Goal: Task Accomplishment & Management: Use online tool/utility

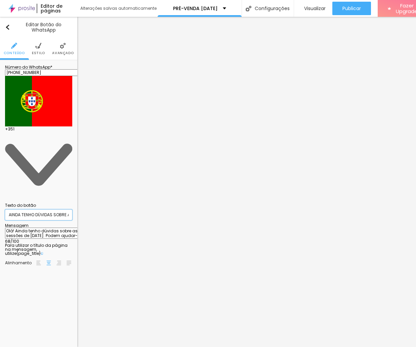
click at [33, 209] on input "AINDA TENHO DÚVIDAS SOBRE AS SESSÕES" at bounding box center [38, 214] width 67 height 11
drag, startPoint x: 21, startPoint y: 98, endPoint x: -18, endPoint y: 97, distance: 39.3
click at [0, 97] on html "Editor de páginas Alterações salvas automaticamente PRÉ-VENDA NATAL Configuraçõ…" at bounding box center [208, 173] width 416 height 347
type input "TENHO DÚVIDAS SOBRE AS SESSÕES"
drag, startPoint x: 24, startPoint y: 99, endPoint x: -4, endPoint y: 99, distance: 27.9
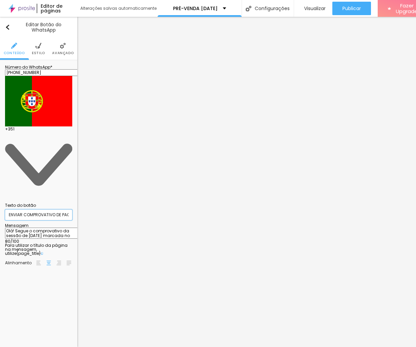
click at [0, 99] on html "Editor de páginas Alterações salvas automaticamente PRÉ-VENDA NATAL Configuraçõ…" at bounding box center [208, 173] width 416 height 347
type input "COMPROVATIVO DE PAGAMENTO"
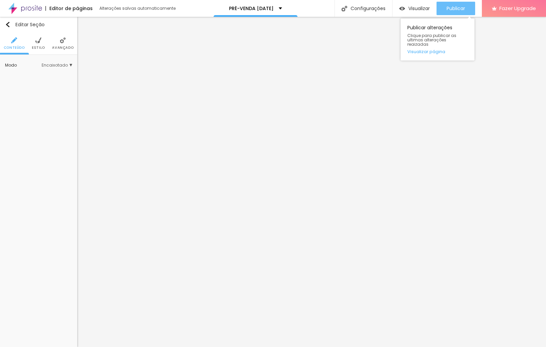
click at [415, 8] on span "Publicar" at bounding box center [456, 8] width 18 height 5
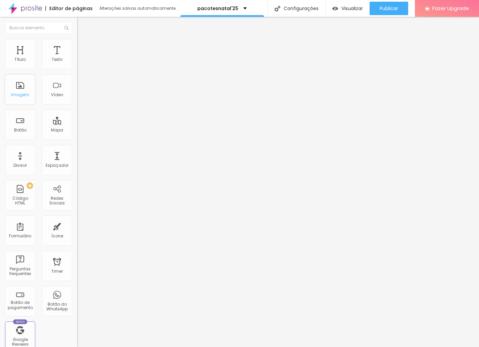
click at [20, 81] on div "Imagem" at bounding box center [20, 89] width 30 height 30
click at [82, 24] on div "Editar Imagem" at bounding box center [104, 24] width 45 height 5
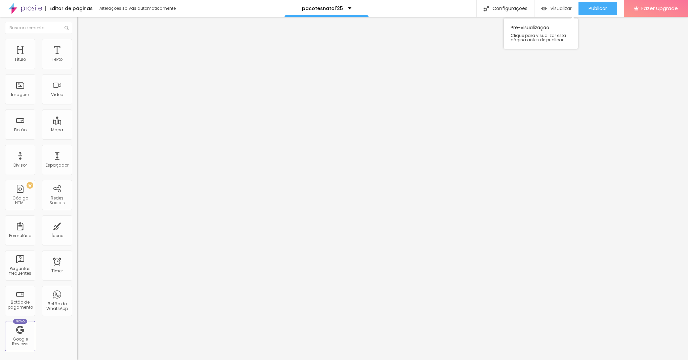
click at [479, 6] on span "Visualizar" at bounding box center [560, 8] width 21 height 5
click at [77, 46] on img at bounding box center [80, 47] width 6 height 6
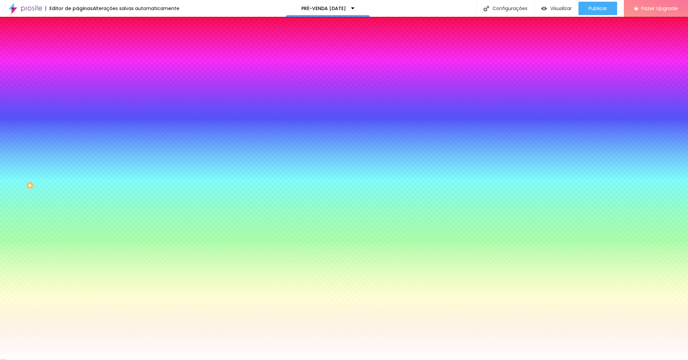
drag, startPoint x: 6, startPoint y: 47, endPoint x: 52, endPoint y: 46, distance: 45.3
click at [77, 44] on li "Conteúdo" at bounding box center [115, 41] width 77 height 7
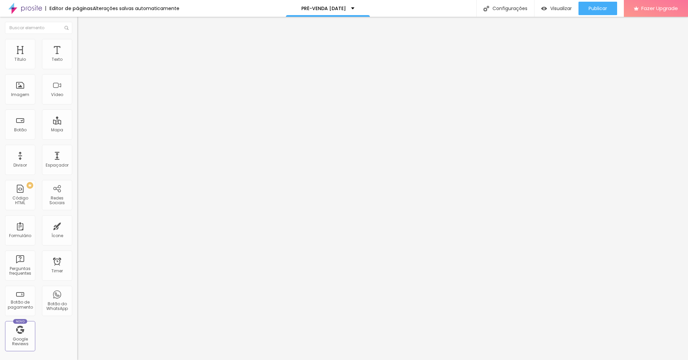
click at [77, 71] on span "Editar perguntas" at bounding box center [96, 68] width 38 height 6
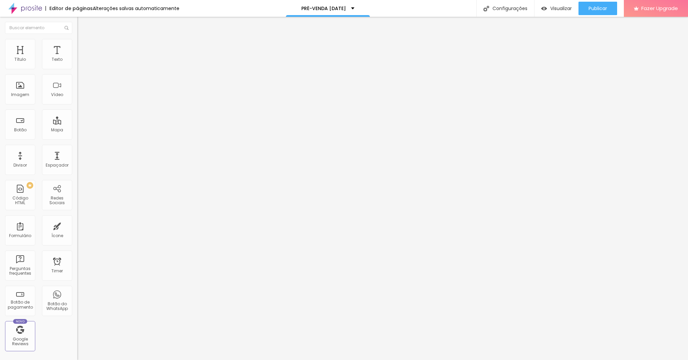
drag, startPoint x: 373, startPoint y: 222, endPoint x: 418, endPoint y: 216, distance: 45.5
drag, startPoint x: 320, startPoint y: 214, endPoint x: 294, endPoint y: 215, distance: 26.2
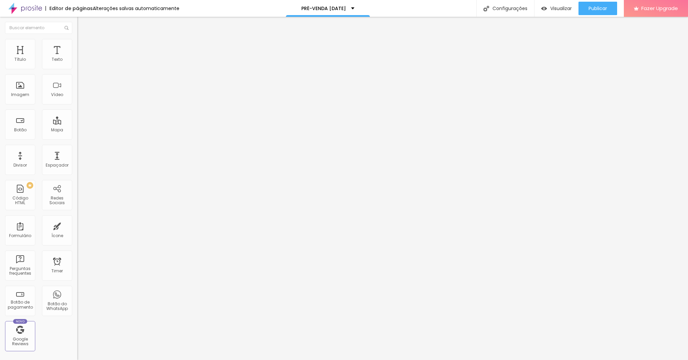
click at [592, 6] on span "Publicar" at bounding box center [597, 8] width 18 height 5
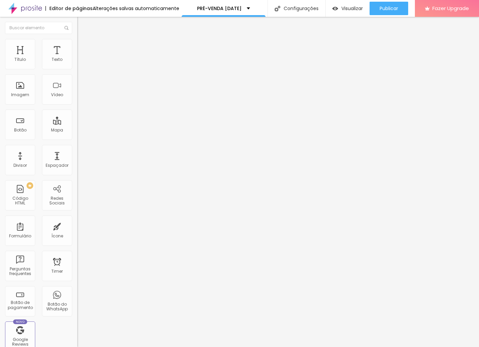
click at [77, 138] on input "https://" at bounding box center [117, 135] width 81 height 7
drag, startPoint x: 56, startPoint y: 144, endPoint x: -15, endPoint y: 140, distance: 71.0
click at [0, 140] on html "Editor de páginas Alterações salvas automaticamente PRÉ-VENDA [DATE] Configuraç…" at bounding box center [239, 173] width 479 height 347
paste input "://[DOMAIN_NAME][URL]"
type input "[URL][DOMAIN_NAME]"
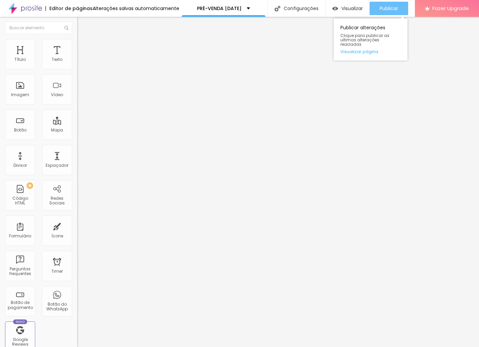
click at [397, 6] on span "Publicar" at bounding box center [389, 8] width 18 height 5
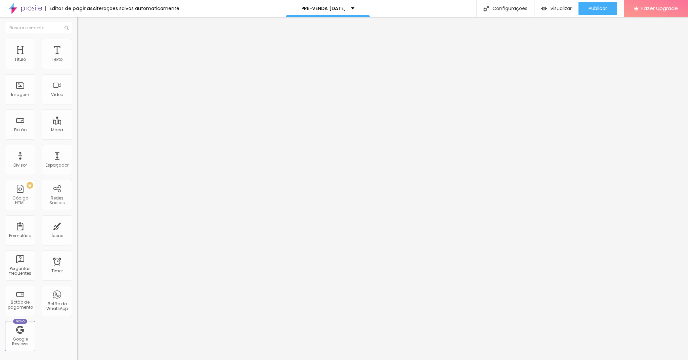
click at [77, 39] on li "Estilo" at bounding box center [115, 42] width 77 height 7
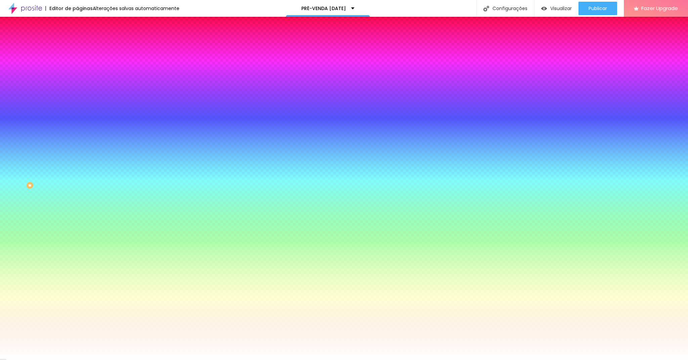
click at [83, 40] on span "Conteúdo" at bounding box center [93, 37] width 21 height 6
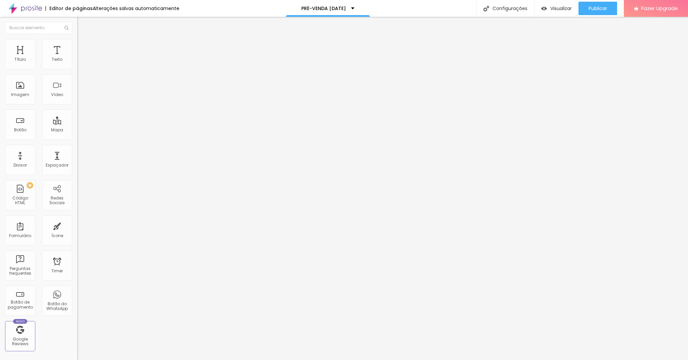
click at [77, 46] on li "Avançado" at bounding box center [115, 49] width 77 height 7
type input "30"
type input "58"
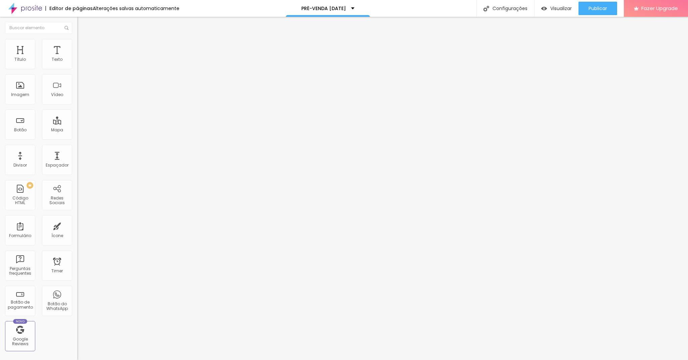
type input "73"
type input "93"
type input "84"
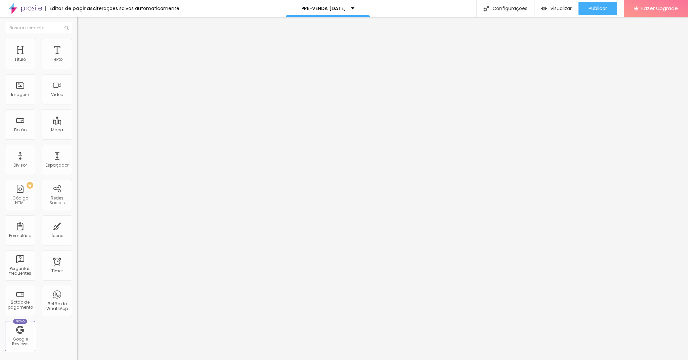
type input "84"
type input "67"
drag, startPoint x: 28, startPoint y: 67, endPoint x: 43, endPoint y: 68, distance: 15.5
type input "67"
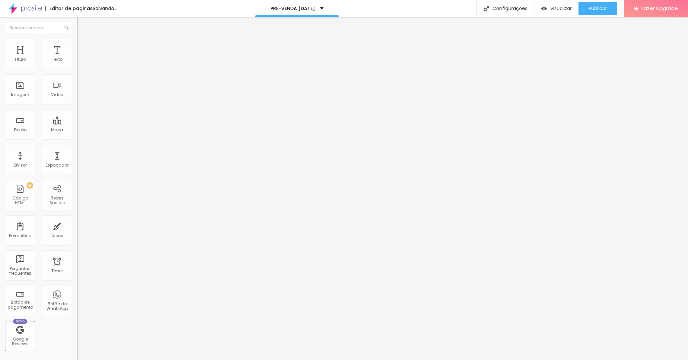
click at [77, 130] on input "range" at bounding box center [98, 132] width 43 height 5
type input "28"
type input "53"
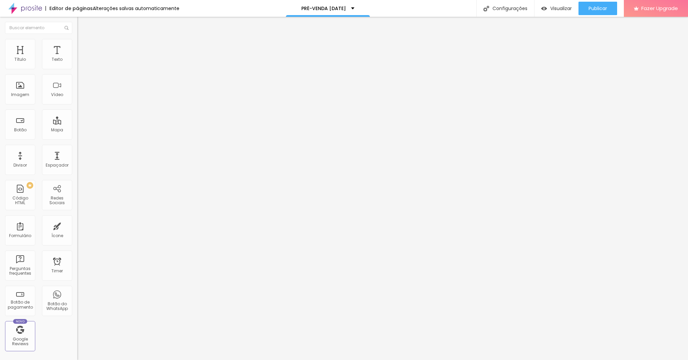
type input "56"
type input "63"
type input "66"
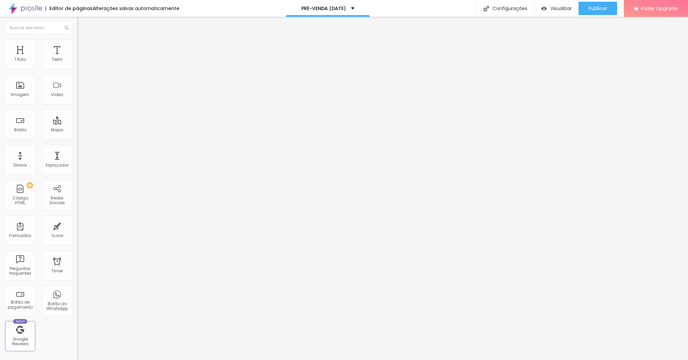
type input "66"
type input "67"
type input "68"
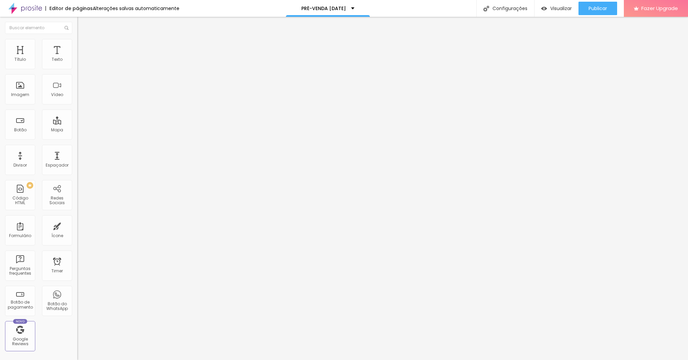
type input "69"
type input "68"
type input "67"
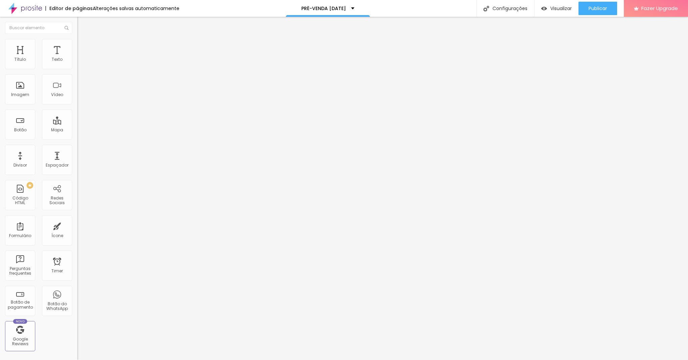
type input "67"
drag, startPoint x: 27, startPoint y: 80, endPoint x: 43, endPoint y: 80, distance: 15.8
type input "67"
click at [77, 225] on input "range" at bounding box center [98, 227] width 43 height 5
click at [77, 46] on img at bounding box center [80, 49] width 6 height 6
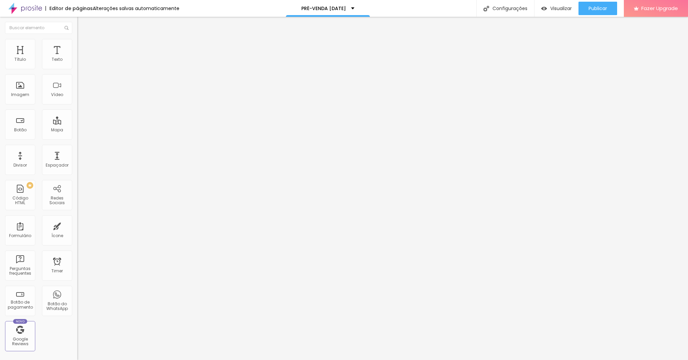
type input "14"
type input "27"
type input "30"
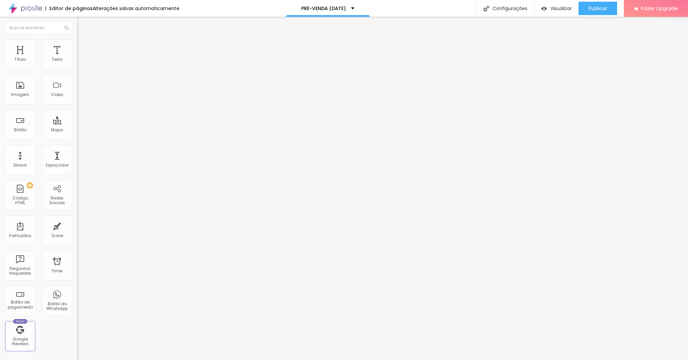
type input "30"
type input "35"
type input "36"
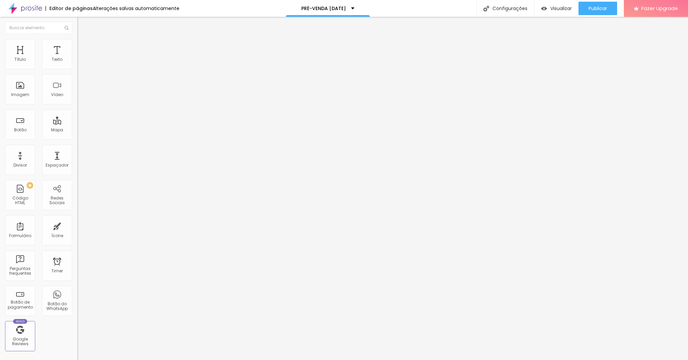
type input "37"
type input "38"
type input "39"
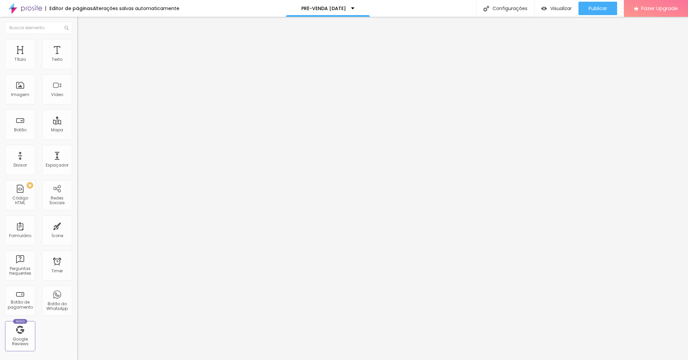
type input "39"
type input "40"
type input "41"
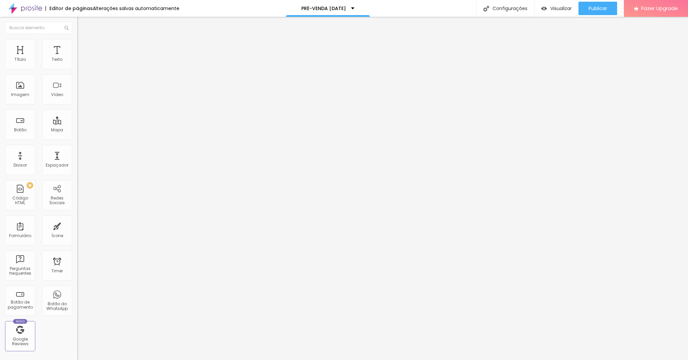
type input "42"
type input "44"
type input "45"
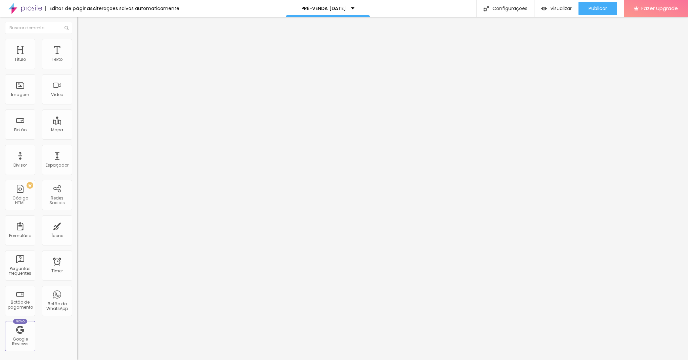
type input "45"
type input "46"
type input "47"
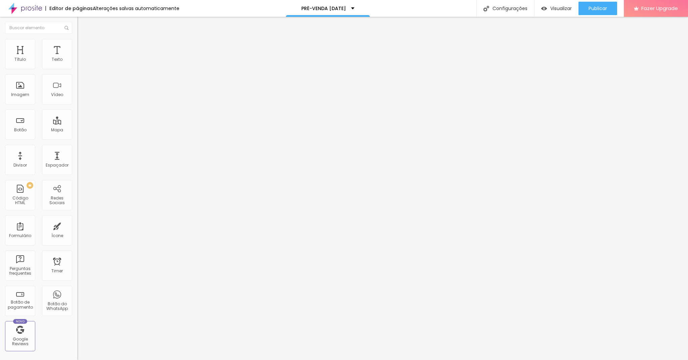
type input "48"
type input "49"
type input "50"
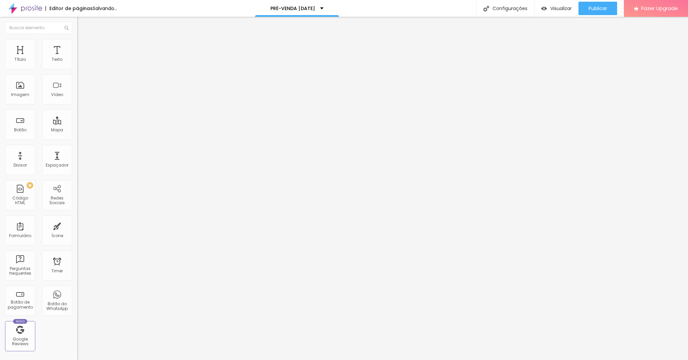
type input "50"
drag, startPoint x: 20, startPoint y: 65, endPoint x: 36, endPoint y: 66, distance: 16.2
type input "50"
click at [77, 130] on input "range" at bounding box center [98, 132] width 43 height 5
type input "6"
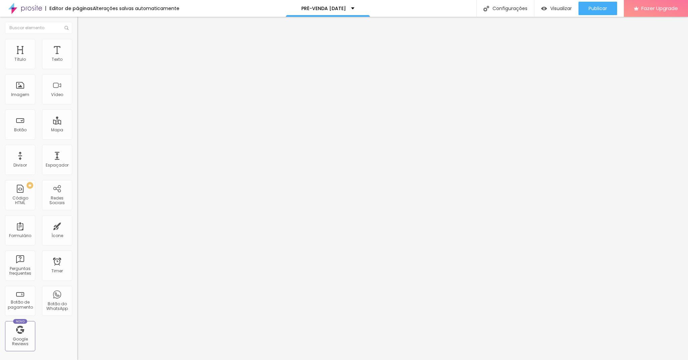
type input "6"
type input "27"
type input "30"
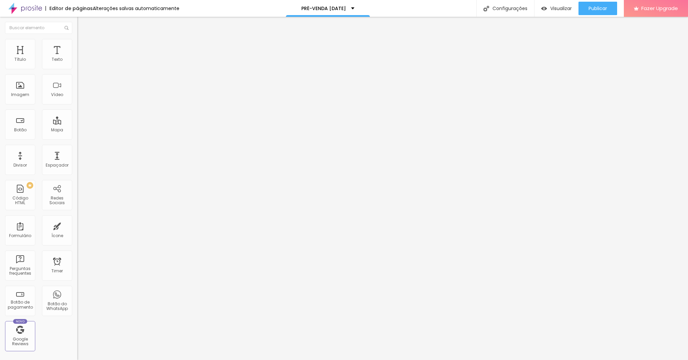
type input "38"
type input "40"
type input "41"
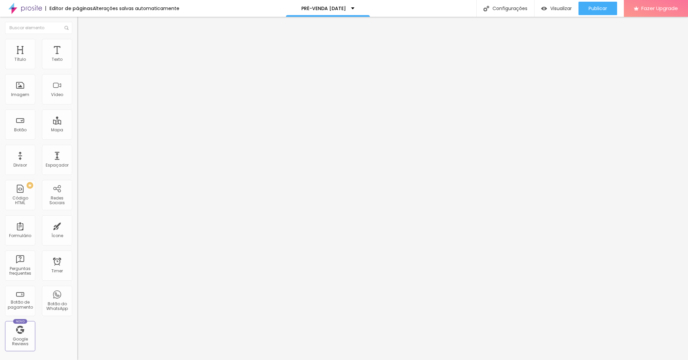
type input "41"
type input "44"
type input "46"
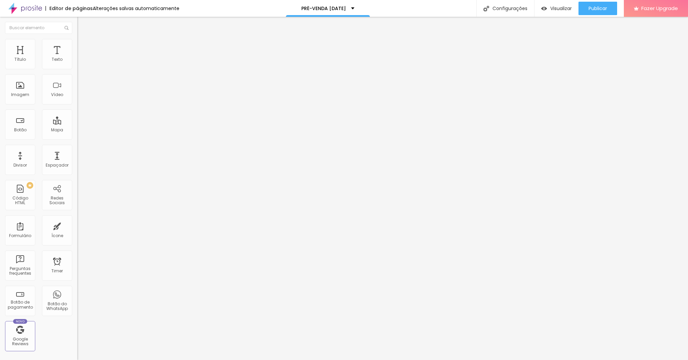
type input "47"
type input "48"
type input "49"
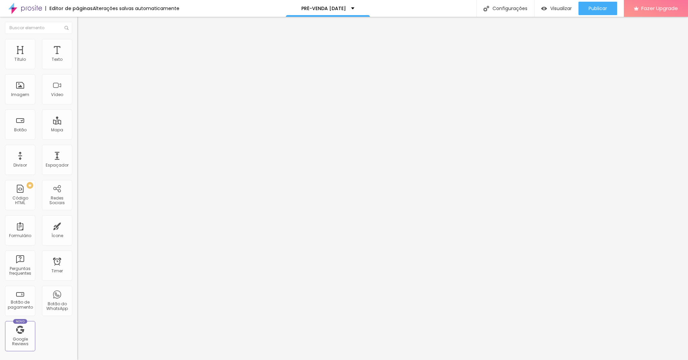
type input "49"
type input "50"
drag, startPoint x: 27, startPoint y: 82, endPoint x: 36, endPoint y: 82, distance: 9.4
type input "50"
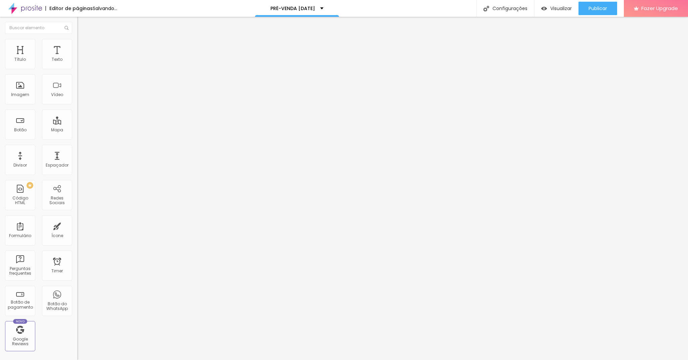
click at [77, 225] on input "range" at bounding box center [98, 227] width 43 height 5
click at [83, 48] on span "Avançado" at bounding box center [94, 50] width 22 height 6
type input "66"
type input "55"
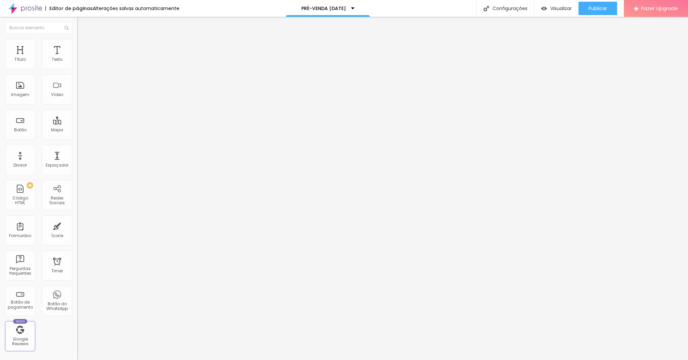
type input "55"
type input "45"
type input "44"
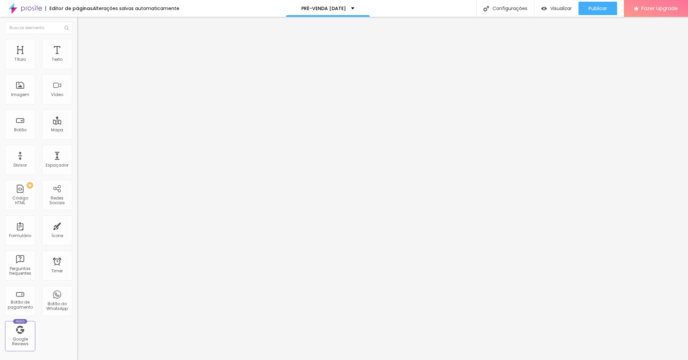
type input "45"
type input "46"
type input "47"
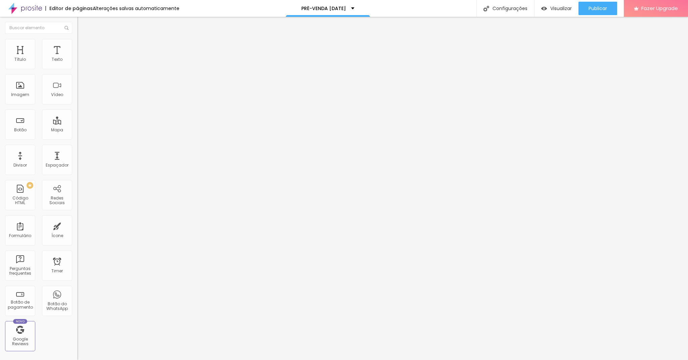
type input "47"
type input "49"
type input "50"
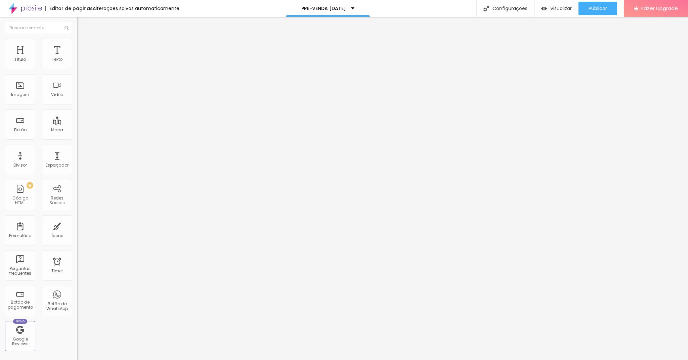
type input "51"
type input "50"
drag, startPoint x: 43, startPoint y: 67, endPoint x: 36, endPoint y: 69, distance: 6.9
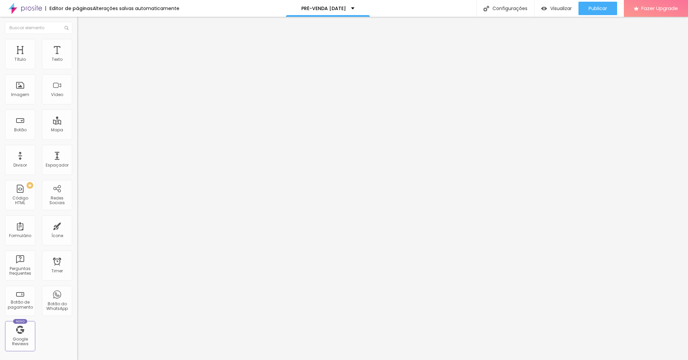
type input "50"
click at [77, 130] on input "range" at bounding box center [98, 132] width 43 height 5
type input "65"
type input "59"
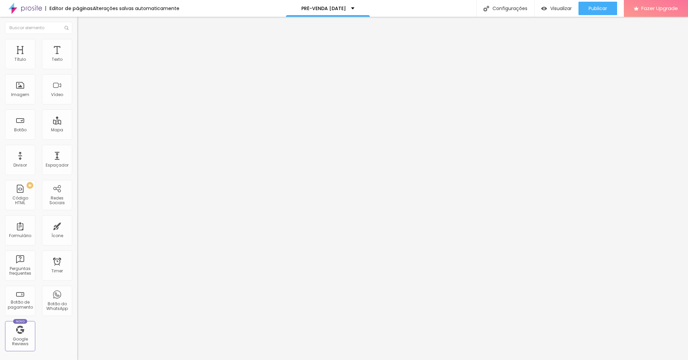
type input "59"
type input "56"
type input "53"
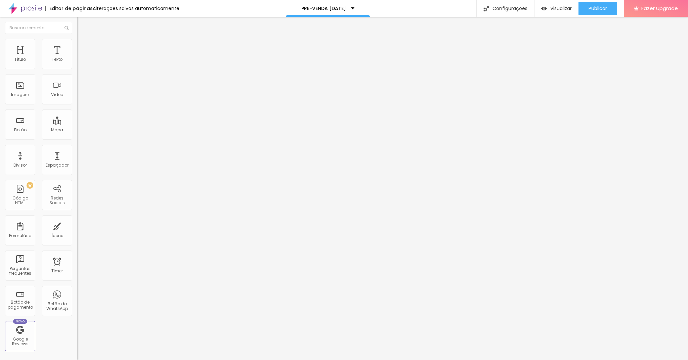
type input "52"
type input "51"
type input "50"
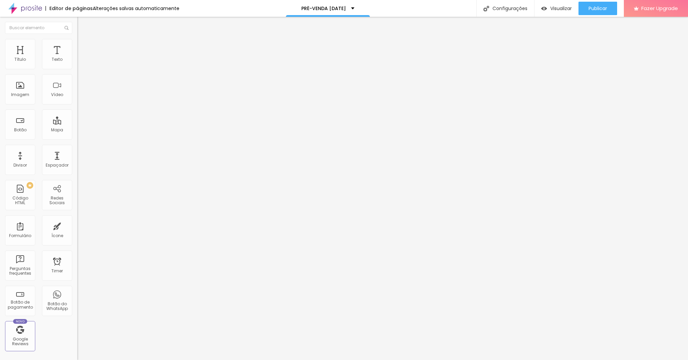
type input "50"
drag, startPoint x: 43, startPoint y: 81, endPoint x: 36, endPoint y: 81, distance: 6.7
type input "50"
click at [77, 225] on input "range" at bounding box center [98, 227] width 43 height 5
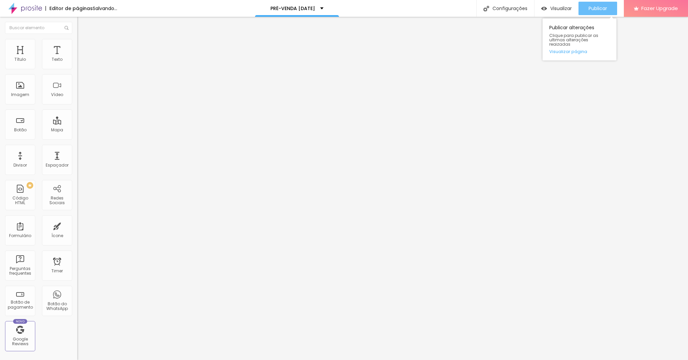
click at [600, 11] on span "Publicar" at bounding box center [597, 8] width 18 height 5
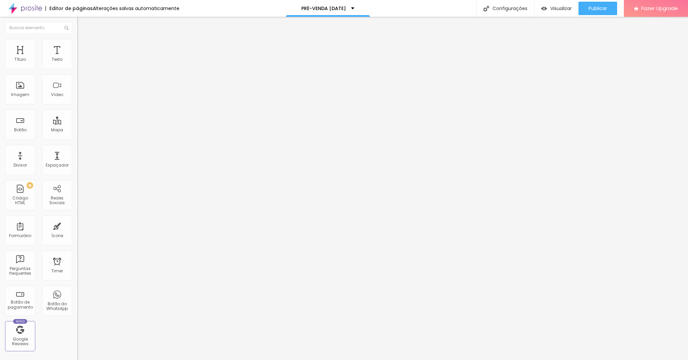
click at [77, 39] on li "Conteúdo" at bounding box center [115, 35] width 77 height 7
click at [77, 138] on input "http://www.lumosestudio.com/natal2025" at bounding box center [117, 135] width 81 height 7
paste input "www.lumosestudio.com/pre-venda-natal"
type input "www.lumosestudio.com/pre-venda-natal"
click at [607, 7] on span "Publicar" at bounding box center [597, 8] width 18 height 5
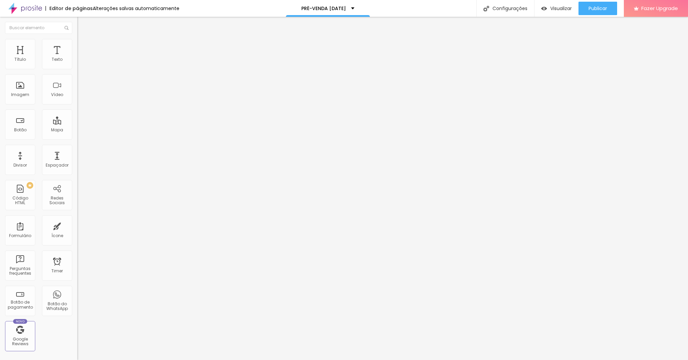
click at [77, 138] on input "www.lumosestudio.com/pre-venda-natal" at bounding box center [117, 135] width 81 height 7
paste input "[URL][DOMAIN_NAME]"
type input "[URL][DOMAIN_NAME]"
click at [593, 9] on span "Publicar" at bounding box center [597, 8] width 18 height 5
click at [601, 10] on span "Publicar" at bounding box center [597, 8] width 18 height 5
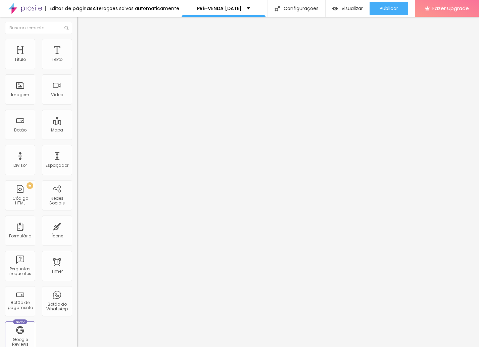
click at [77, 71] on span "Editar perguntas" at bounding box center [96, 68] width 38 height 6
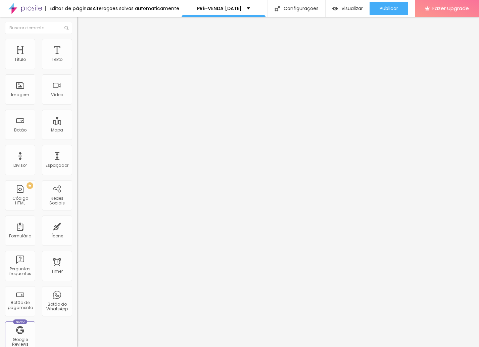
drag, startPoint x: 170, startPoint y: 193, endPoint x: 161, endPoint y: 193, distance: 9.1
click at [77, 46] on li "Avançado" at bounding box center [115, 49] width 77 height 7
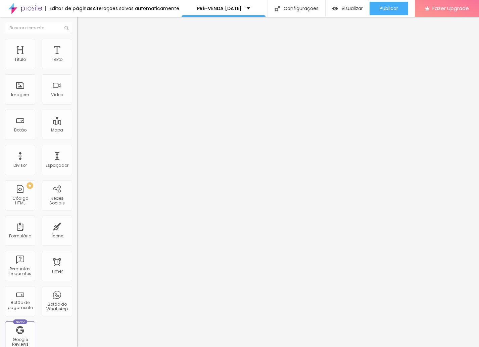
click at [77, 38] on img at bounding box center [80, 35] width 6 height 6
click at [77, 138] on input "http://www.lumosestudio.com/natal2025" at bounding box center [117, 135] width 81 height 7
paste input "-"
type input "[URL][DOMAIN_NAME]"
click at [400, 8] on button "Publicar" at bounding box center [389, 8] width 39 height 13
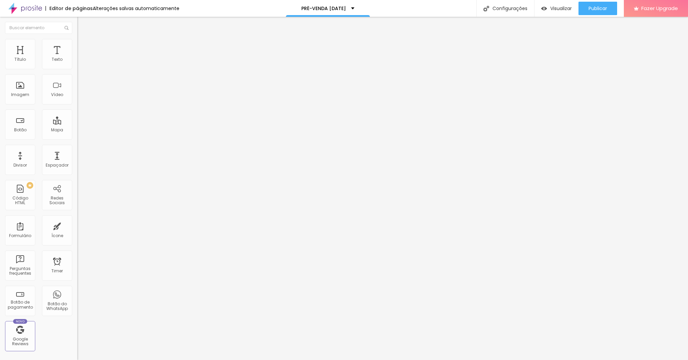
click at [77, 138] on input "[URL][DOMAIN_NAME]" at bounding box center [117, 135] width 81 height 7
paste input "[URL][DOMAIN_NAME]"
type input "[URL][DOMAIN_NAME]"
click at [592, 8] on span "Publicar" at bounding box center [597, 8] width 18 height 5
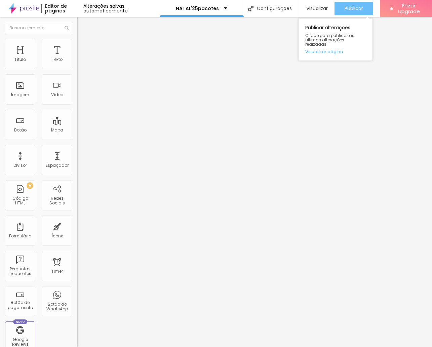
click at [349, 8] on span "Publicar" at bounding box center [353, 8] width 18 height 5
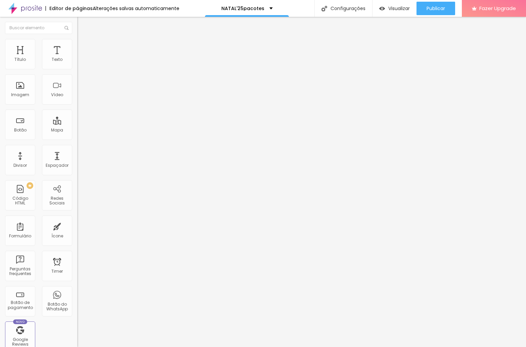
click at [119, 346] on div "Subindo 11/11 arquivos" at bounding box center [263, 349] width 526 height 4
click at [118, 346] on div at bounding box center [263, 351] width 526 height 0
click at [77, 58] on span "Adicionar imagem" at bounding box center [98, 55] width 43 height 6
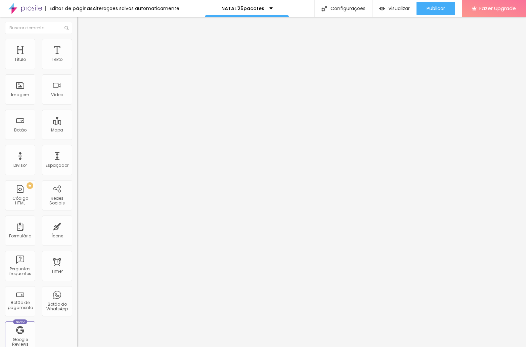
click at [77, 58] on span "Adicionar imagem" at bounding box center [98, 55] width 43 height 6
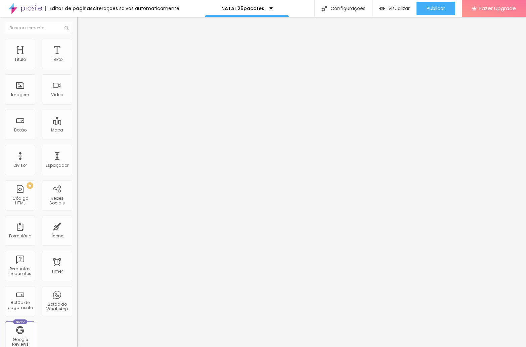
click at [77, 58] on span "Adicionar imagem" at bounding box center [98, 55] width 43 height 6
click at [77, 58] on span "Trocar imagem" at bounding box center [95, 55] width 37 height 6
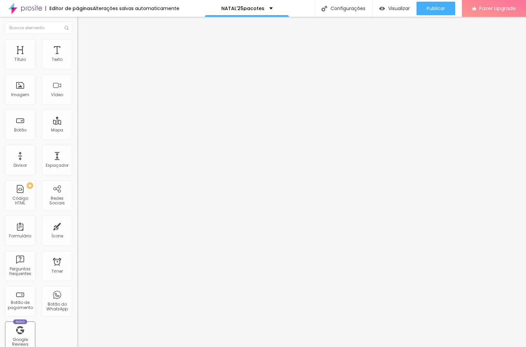
click at [439, 10] on span "Publicar" at bounding box center [436, 8] width 18 height 5
click at [438, 11] on span "Publicar" at bounding box center [436, 8] width 18 height 5
click at [404, 9] on span "Visualizar" at bounding box center [392, 8] width 21 height 5
click at [432, 7] on span "Publicar" at bounding box center [436, 8] width 18 height 5
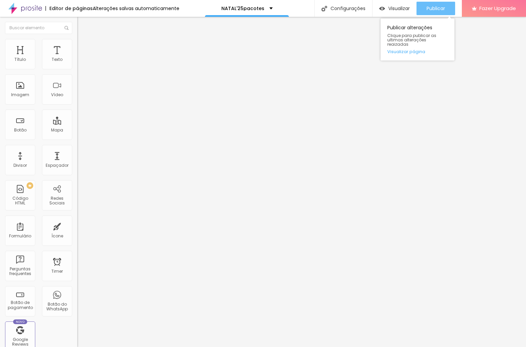
click at [428, 9] on span "Publicar" at bounding box center [436, 8] width 18 height 5
click at [77, 138] on input "[URL][DOMAIN_NAME]" at bounding box center [117, 135] width 81 height 7
paste input "[DOMAIN_NAME][URL]"
type input "[DOMAIN_NAME][URL]"
click at [443, 7] on span "Publicar" at bounding box center [436, 8] width 18 height 5
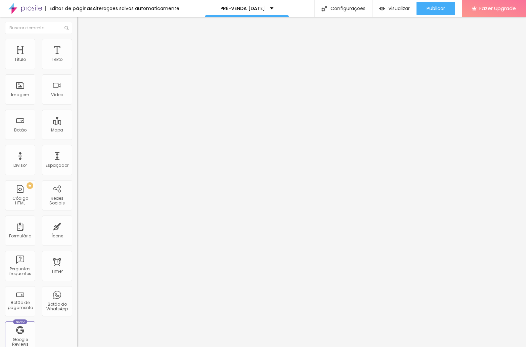
click at [77, 138] on input "[DOMAIN_NAME][URL]" at bounding box center [117, 135] width 81 height 7
paste input "[DOMAIN_NAME][URL]"
type input "[DOMAIN_NAME][URL]"
click at [77, 150] on img at bounding box center [78, 148] width 3 height 3
click at [440, 9] on span "Publicar" at bounding box center [436, 8] width 18 height 5
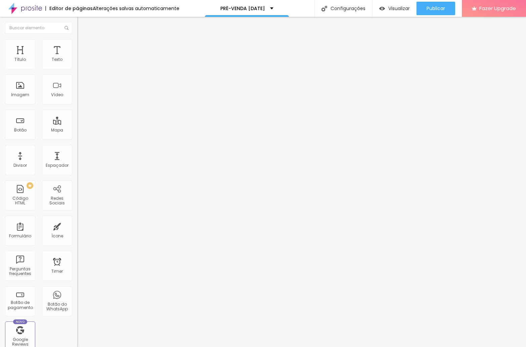
click at [77, 138] on input "www.lumosestudio.com/natal-25pacotes" at bounding box center [117, 135] width 81 height 7
paste input "www.lumosestudio.com/natal-25pacotes"
type input "www.lumosestudio.com/natal-25pacotes"
click at [435, 10] on span "Publicar" at bounding box center [436, 8] width 18 height 5
click at [390, 6] on span "Visualizar" at bounding box center [398, 8] width 21 height 5
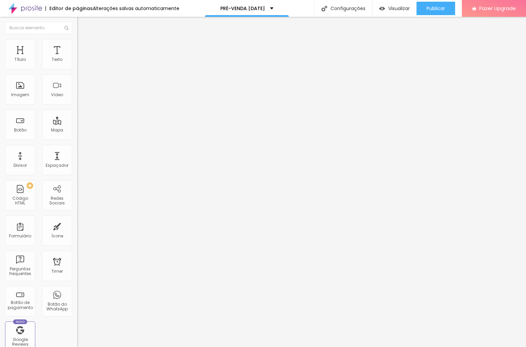
drag, startPoint x: 32, startPoint y: 142, endPoint x: 28, endPoint y: 141, distance: 4.0
click at [77, 138] on input "www.lumosestudio.com/natal-25pacotes" at bounding box center [117, 135] width 81 height 7
click at [429, 8] on span "Publicar" at bounding box center [436, 8] width 18 height 5
click at [400, 10] on span "Visualizar" at bounding box center [392, 8] width 21 height 5
click at [77, 138] on input "www.lumosestudio.com/natal-25pacotes" at bounding box center [117, 135] width 81 height 7
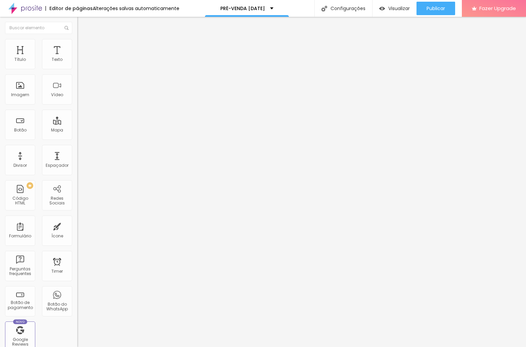
click at [77, 219] on div "Editar Botão Conteúdo Estilo Avançado Texto Investimento: PACOTES DE NATAL Alin…" at bounding box center [115, 182] width 77 height 330
click at [77, 45] on li "Estilo" at bounding box center [115, 42] width 77 height 7
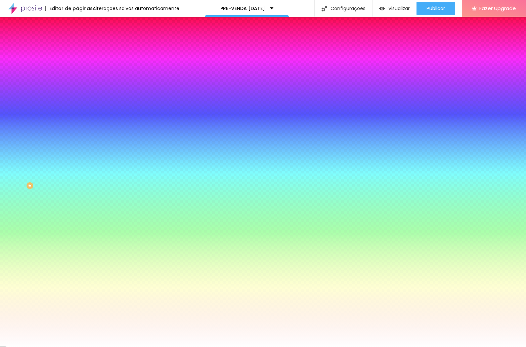
click at [77, 46] on li "Avançado" at bounding box center [115, 49] width 77 height 7
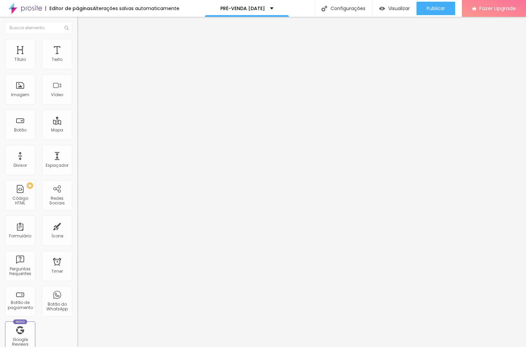
click at [77, 335] on div "Insira teu código aqui" at bounding box center [103, 338] width 52 height 6
click at [77, 38] on img at bounding box center [80, 35] width 6 height 6
click at [77, 138] on input "www.lumosestudio.com/natal-25pacotes" at bounding box center [117, 135] width 81 height 7
drag, startPoint x: 16, startPoint y: 143, endPoint x: -2, endPoint y: 140, distance: 18.4
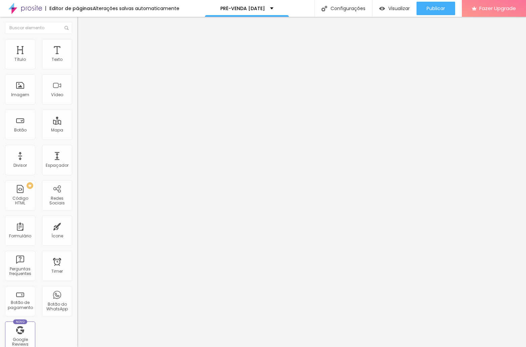
click at [0, 140] on html "Editor de páginas Alterações salvas automaticamente PRÉ-VENDA NATAL Configuraçõ…" at bounding box center [263, 173] width 526 height 347
click at [77, 120] on img at bounding box center [78, 121] width 3 height 3
click at [77, 120] on div at bounding box center [115, 122] width 77 height 4
paste input "text"
click at [77, 138] on input "www.lumosestudio.com/natal-25pacotes" at bounding box center [117, 135] width 81 height 7
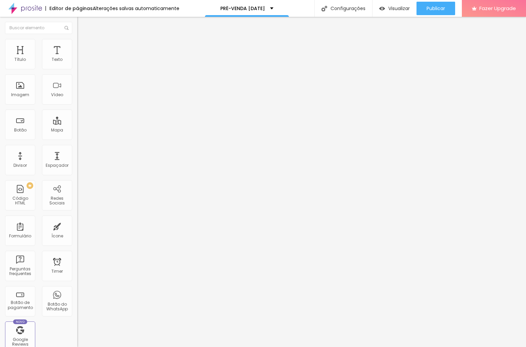
click at [77, 150] on div "Abrir em uma nova aba" at bounding box center [115, 148] width 77 height 3
click at [77, 138] on input "www.lumosestudio.com/natal25pacotes" at bounding box center [117, 135] width 81 height 7
paste input "investimento"
type input "[DOMAIN_NAME][URL]"
click at [435, 9] on span "Publicar" at bounding box center [436, 8] width 18 height 5
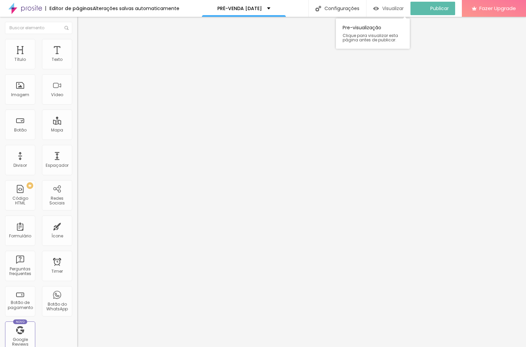
click at [391, 2] on div "Visualizar" at bounding box center [388, 8] width 31 height 13
click at [77, 138] on input "[DOMAIN_NAME][URL]" at bounding box center [117, 135] width 81 height 7
paste input "[URL][DOMAIN_NAME]"
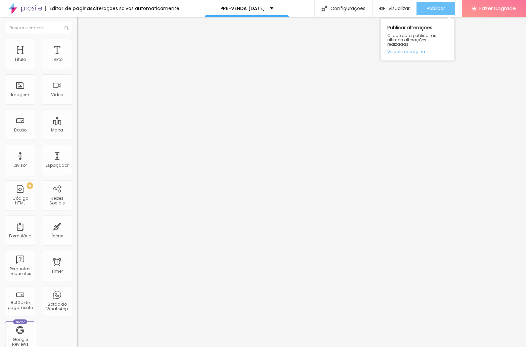
click at [424, 7] on button "Publicar" at bounding box center [435, 8] width 39 height 13
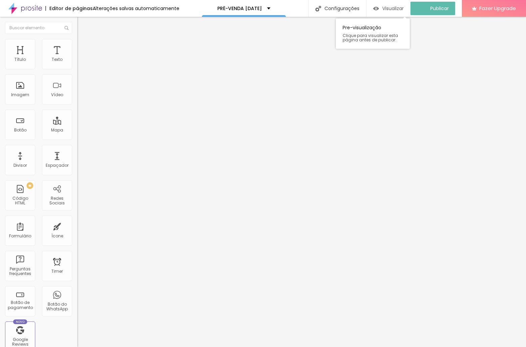
click at [389, 3] on div "Visualizar" at bounding box center [388, 8] width 31 height 13
click at [77, 138] on input "[URL][DOMAIN_NAME]" at bounding box center [117, 135] width 81 height 7
paste input "[DOMAIN_NAME][URL][DATE]"
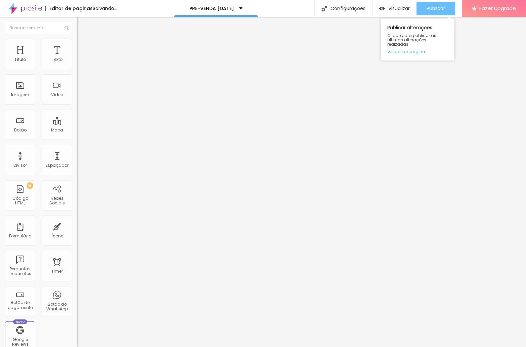
type input "[URL][DOMAIN_NAME][DATE]"
click at [436, 8] on span "Publicar" at bounding box center [436, 8] width 18 height 5
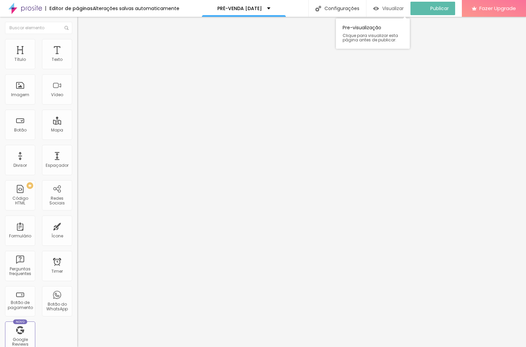
click at [393, 8] on span "Visualizar" at bounding box center [392, 8] width 21 height 5
